Goal: Communication & Community: Connect with others

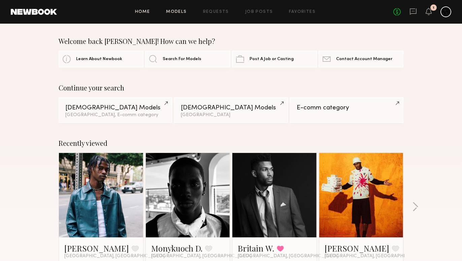
click at [176, 11] on link "Models" at bounding box center [176, 12] width 21 height 4
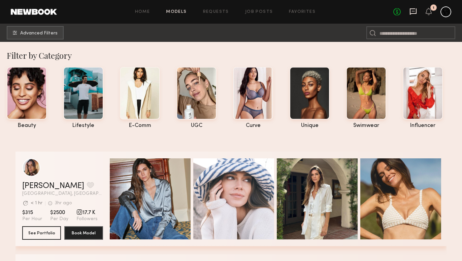
click at [410, 8] on icon at bounding box center [413, 11] width 7 height 7
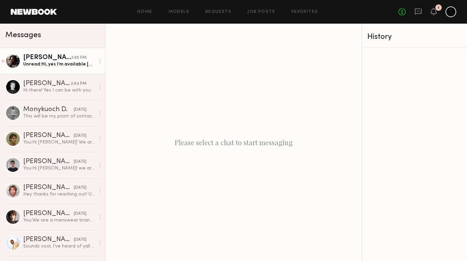
click at [64, 67] on link "Tyler R. 3:05 PM Unread: Hi, yes I’m available Oct. 3rd." at bounding box center [52, 61] width 105 height 26
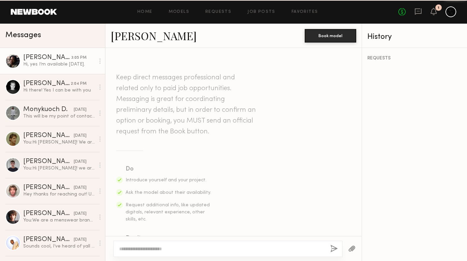
scroll to position [204, 0]
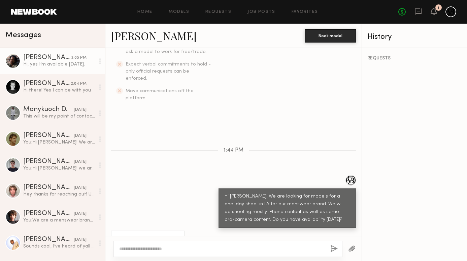
click at [131, 38] on link "Tyler R." at bounding box center [154, 35] width 86 height 14
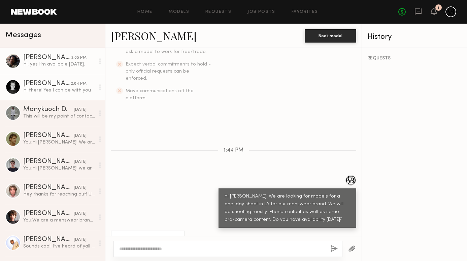
click at [53, 90] on div "Hi there! Yes I can be with you" at bounding box center [59, 90] width 72 height 6
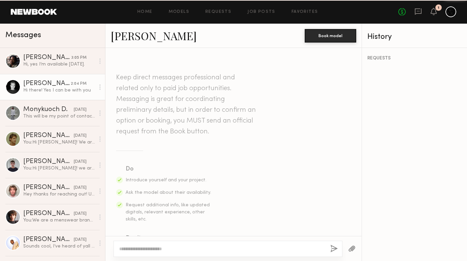
scroll to position [327, 0]
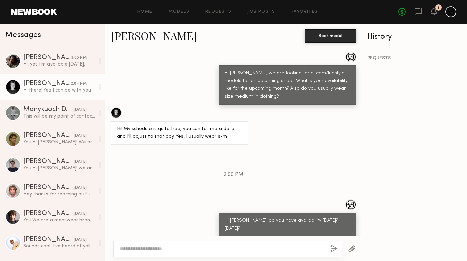
click at [137, 35] on link "[PERSON_NAME]" at bounding box center [154, 35] width 86 height 14
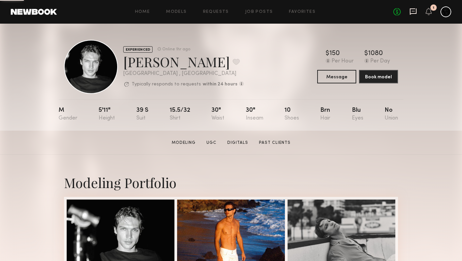
click at [412, 13] on icon at bounding box center [413, 11] width 7 height 6
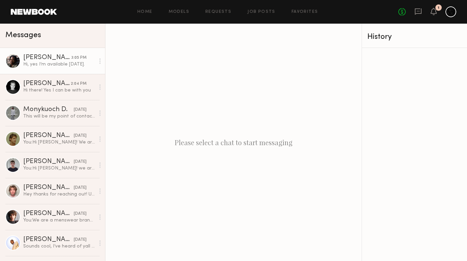
click at [62, 67] on link "Tyler R. 3:05 PM Hi, yes I’m available Oct. 3rd." at bounding box center [52, 61] width 105 height 26
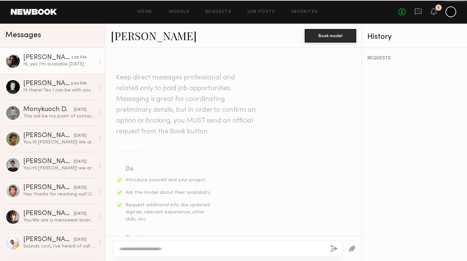
scroll to position [204, 0]
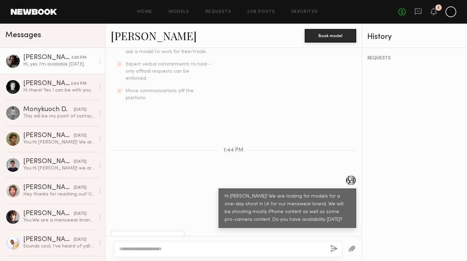
click at [134, 37] on link "[PERSON_NAME]" at bounding box center [154, 35] width 86 height 14
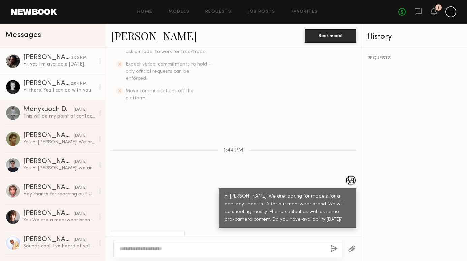
click at [47, 91] on div "Hi there! Yes I can be with you" at bounding box center [59, 90] width 72 height 6
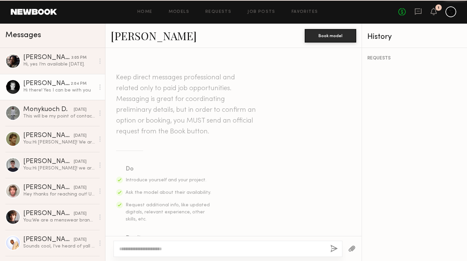
scroll to position [327, 0]
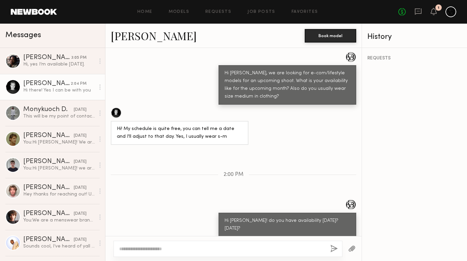
click at [139, 36] on link "Sasha P." at bounding box center [154, 35] width 86 height 14
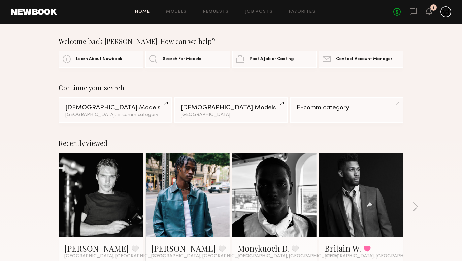
click at [101, 193] on link at bounding box center [101, 195] width 41 height 84
click at [94, 218] on link at bounding box center [101, 195] width 41 height 84
click at [96, 200] on link at bounding box center [101, 195] width 41 height 84
click at [190, 186] on link at bounding box center [188, 195] width 41 height 84
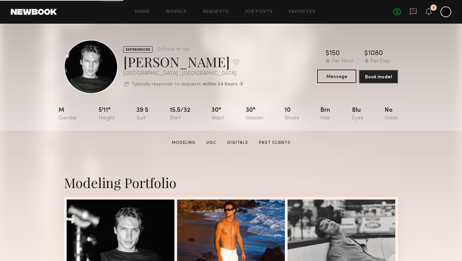
click at [329, 74] on button "Message" at bounding box center [336, 75] width 39 height 13
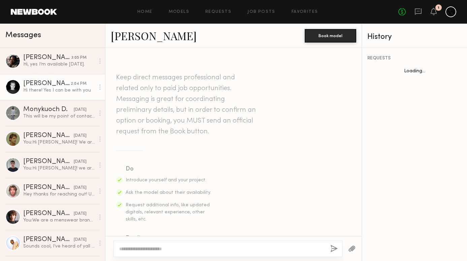
scroll to position [327, 0]
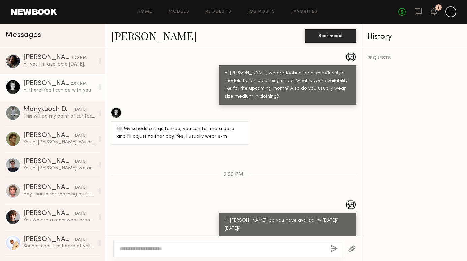
click at [130, 38] on link "[PERSON_NAME]" at bounding box center [154, 35] width 86 height 14
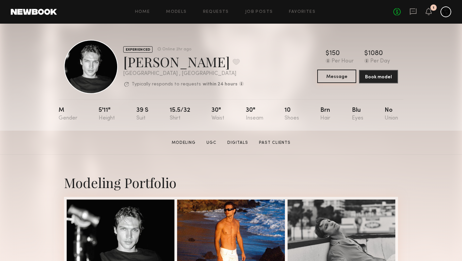
click at [341, 80] on button "Message" at bounding box center [336, 75] width 39 height 13
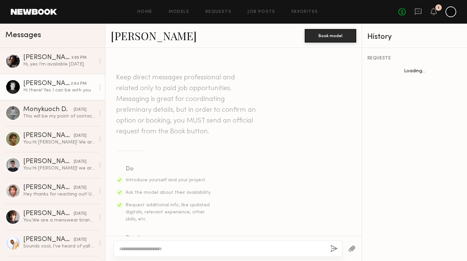
scroll to position [327, 0]
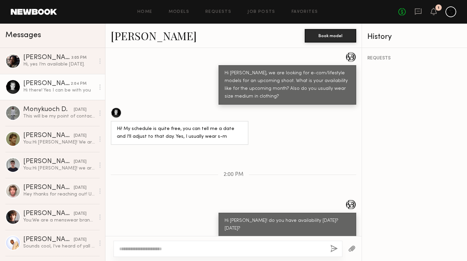
click at [198, 251] on textarea at bounding box center [222, 248] width 206 height 7
click at [242, 246] on textarea at bounding box center [222, 248] width 206 height 7
type textarea "**********"
click at [331, 248] on button "button" at bounding box center [334, 248] width 7 height 8
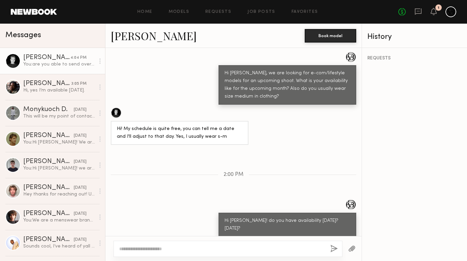
scroll to position [418, 0]
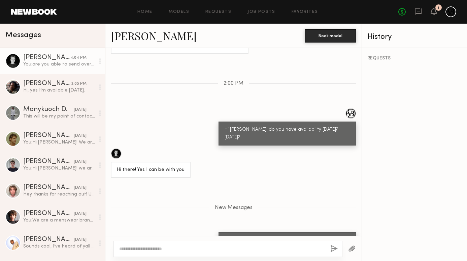
click at [287, 248] on textarea at bounding box center [222, 248] width 206 height 7
drag, startPoint x: 279, startPoint y: 226, endPoint x: 221, endPoint y: 215, distance: 59.4
click at [225, 236] on div "are you able to send over a recent photo of your current hairstyle" at bounding box center [288, 244] width 126 height 16
copy div "are you able to send over a recent photo of your current hairstyle"
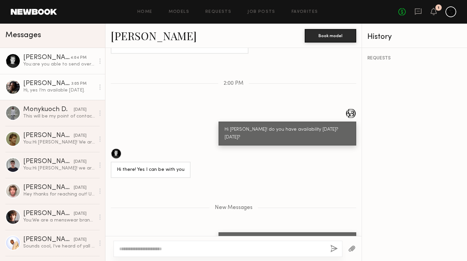
click at [52, 81] on div "Tyler R." at bounding box center [47, 83] width 48 height 7
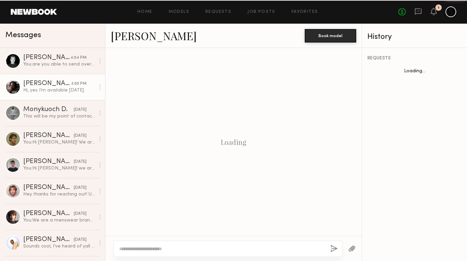
scroll to position [204, 0]
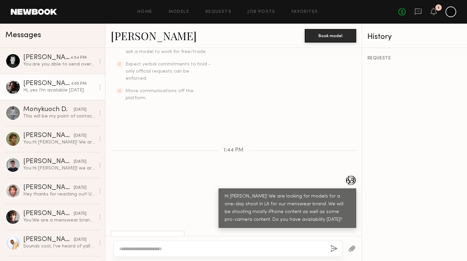
click at [133, 36] on link "Tyler R." at bounding box center [154, 35] width 86 height 14
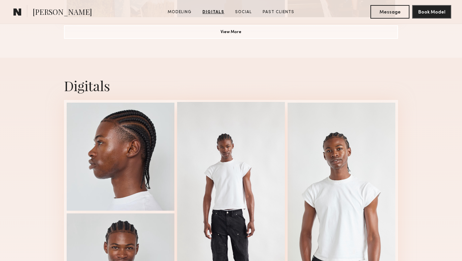
scroll to position [1010, 0]
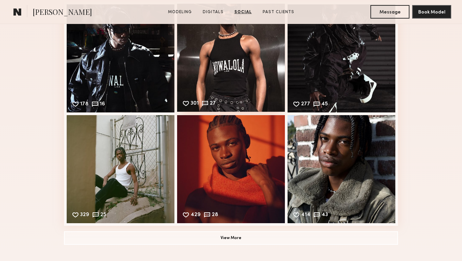
click at [241, 77] on div "301 27 Likes & comments displayed to show model’s engagement" at bounding box center [231, 58] width 108 height 108
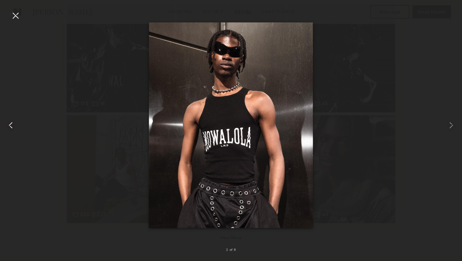
click at [10, 123] on common-icon at bounding box center [10, 125] width 11 height 11
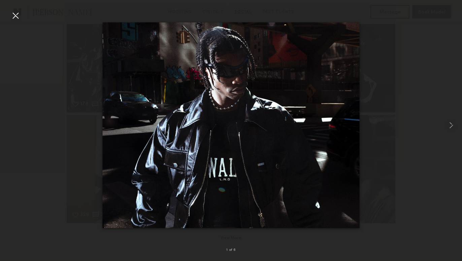
click at [10, 123] on div at bounding box center [231, 125] width 462 height 228
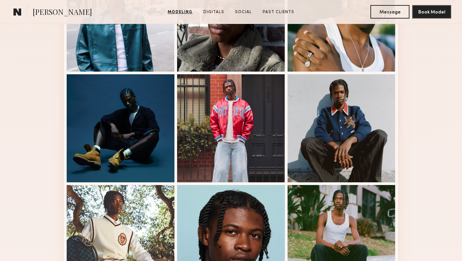
scroll to position [358, 0]
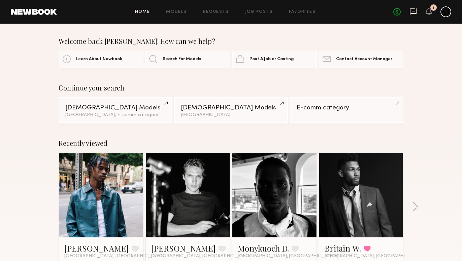
click at [415, 12] on icon at bounding box center [413, 11] width 7 height 7
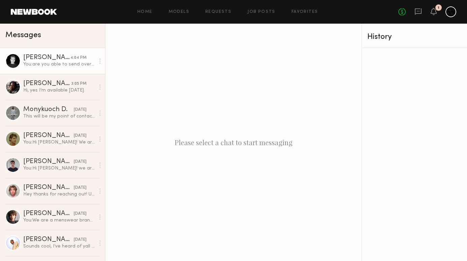
click at [63, 66] on div "You: are you able to send over a recent photo of your current hairstyle" at bounding box center [59, 64] width 72 height 6
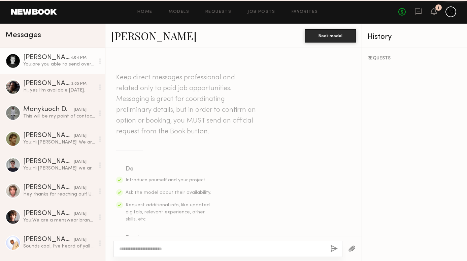
scroll to position [367, 0]
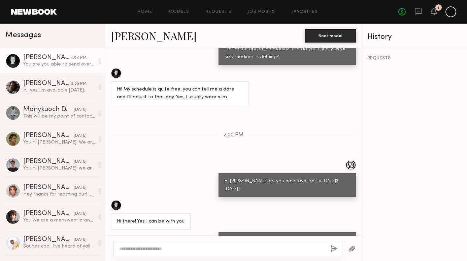
click at [142, 37] on link "Sasha P." at bounding box center [154, 35] width 86 height 14
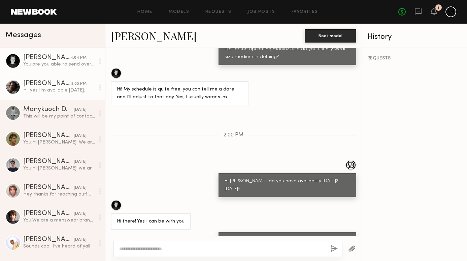
click at [50, 89] on div "Hi, yes I’m available Oct. 3rd." at bounding box center [59, 90] width 72 height 6
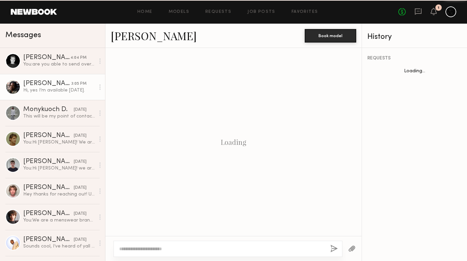
scroll to position [204, 0]
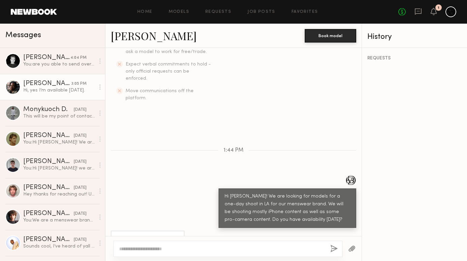
click at [140, 37] on link "Tyler R." at bounding box center [154, 35] width 86 height 14
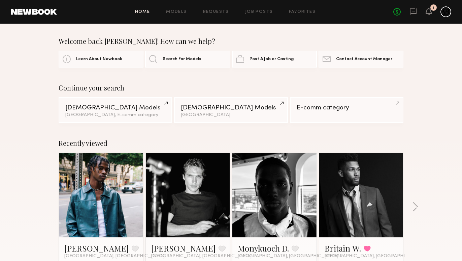
click at [198, 193] on link at bounding box center [188, 195] width 41 height 84
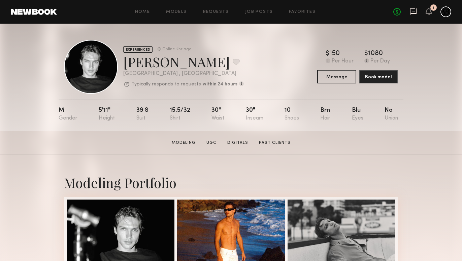
click at [415, 9] on icon at bounding box center [413, 11] width 7 height 7
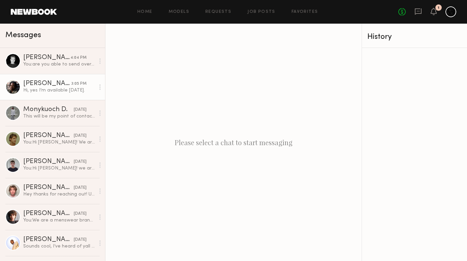
click at [51, 86] on div "Tyler R." at bounding box center [47, 83] width 48 height 7
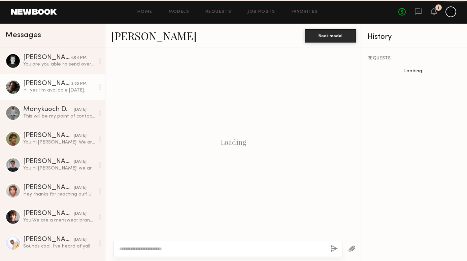
scroll to position [204, 0]
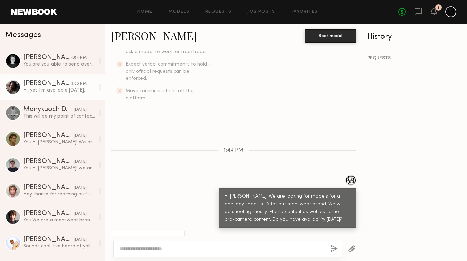
click at [140, 39] on link "Tyler R." at bounding box center [154, 35] width 86 height 14
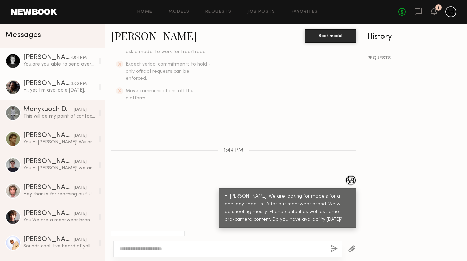
click at [32, 60] on div "Sasha P." at bounding box center [46, 57] width 47 height 7
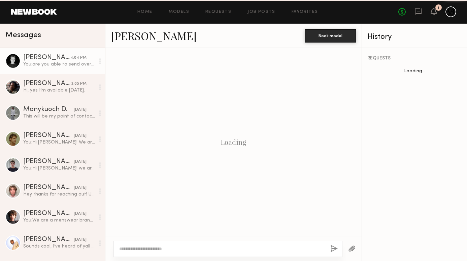
scroll to position [367, 0]
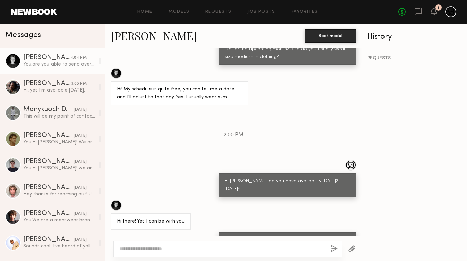
click at [138, 38] on link "Sasha P." at bounding box center [154, 35] width 86 height 14
